Goal: Book appointment/travel/reservation

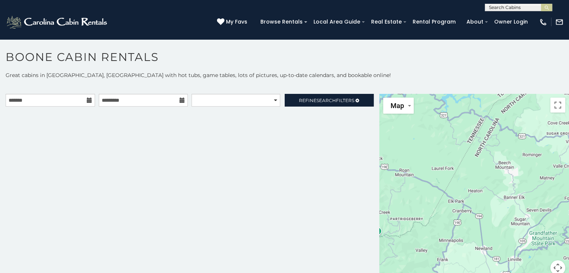
scroll to position [7, 0]
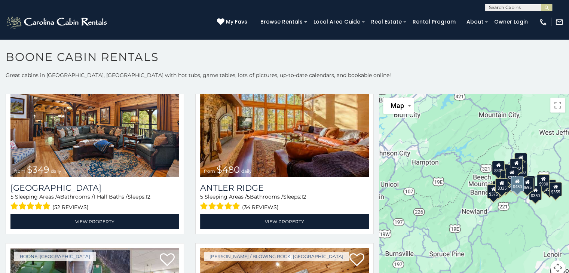
scroll to position [75, 0]
